Goal: Task Accomplishment & Management: Complete application form

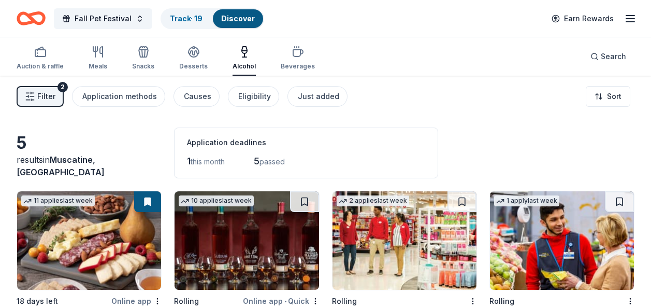
scroll to position [78, 0]
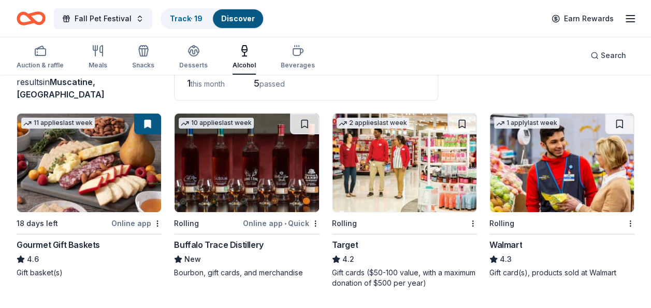
click at [238, 240] on div "Buffalo Trace Distillery" at bounding box center [218, 244] width 89 height 12
click at [316, 223] on html "Fall Pet Festival Track · 19 Discover Earn Rewards Auction & raffle Meals Snack…" at bounding box center [325, 76] width 651 height 308
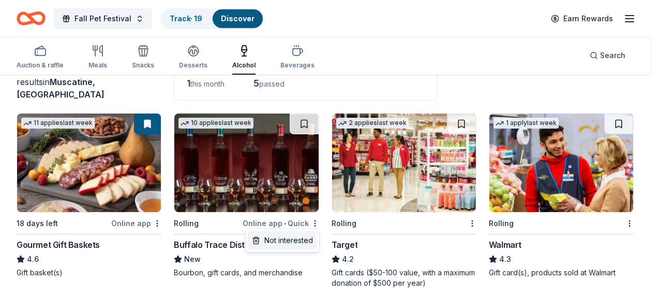
click at [283, 243] on div "Not interested" at bounding box center [282, 240] width 69 height 19
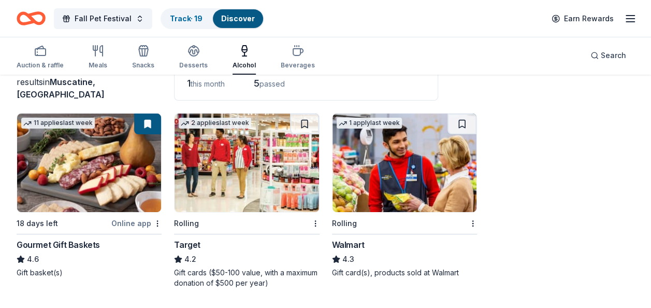
click at [203, 270] on div "Gift cards ($50-100 value, with a maximum donation of $500 per year)" at bounding box center [246, 277] width 145 height 21
click at [300, 121] on button at bounding box center [304, 123] width 29 height 21
click at [386, 268] on div "Gift card(s), products sold at Walmart" at bounding box center [404, 272] width 145 height 10
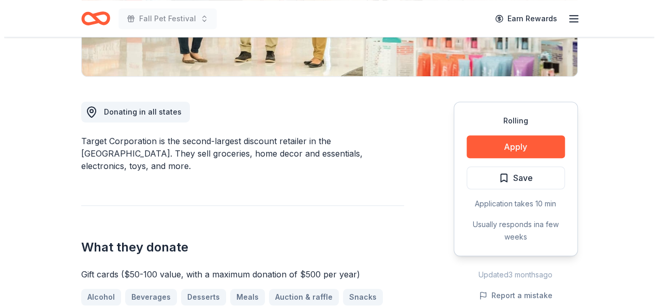
scroll to position [259, 0]
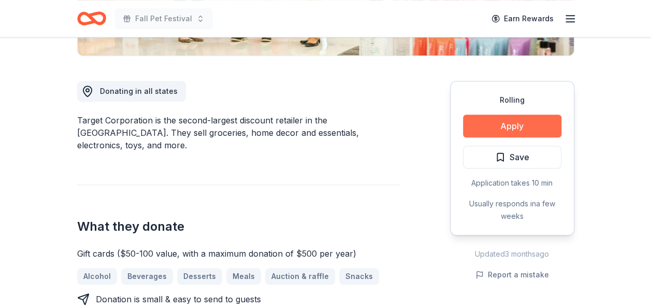
click at [485, 132] on button "Apply" at bounding box center [512, 125] width 98 height 23
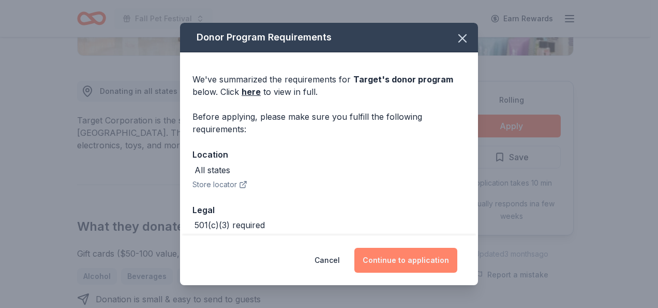
click at [401, 263] on button "Continue to application" at bounding box center [406, 259] width 103 height 25
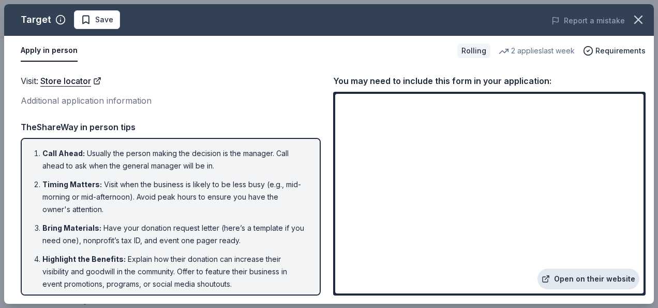
click at [598, 275] on link "Open on their website" at bounding box center [589, 278] width 102 height 21
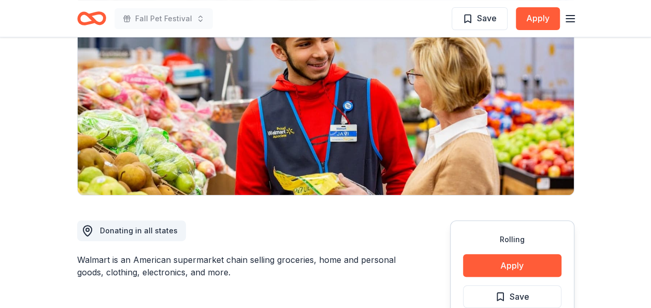
scroll to position [311, 0]
